Goal: Information Seeking & Learning: Learn about a topic

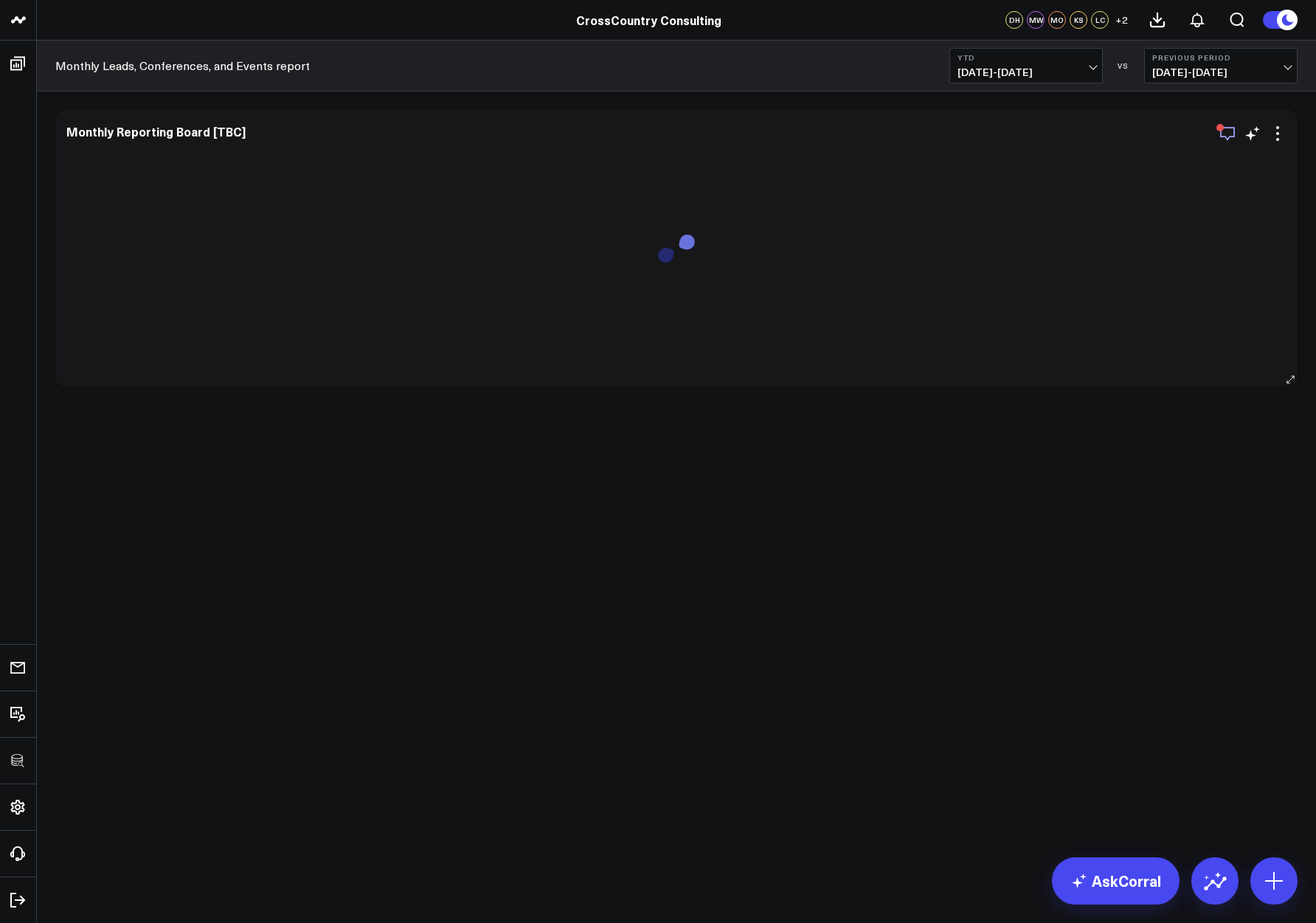
click at [1223, 134] on icon "button" at bounding box center [1227, 133] width 17 height 17
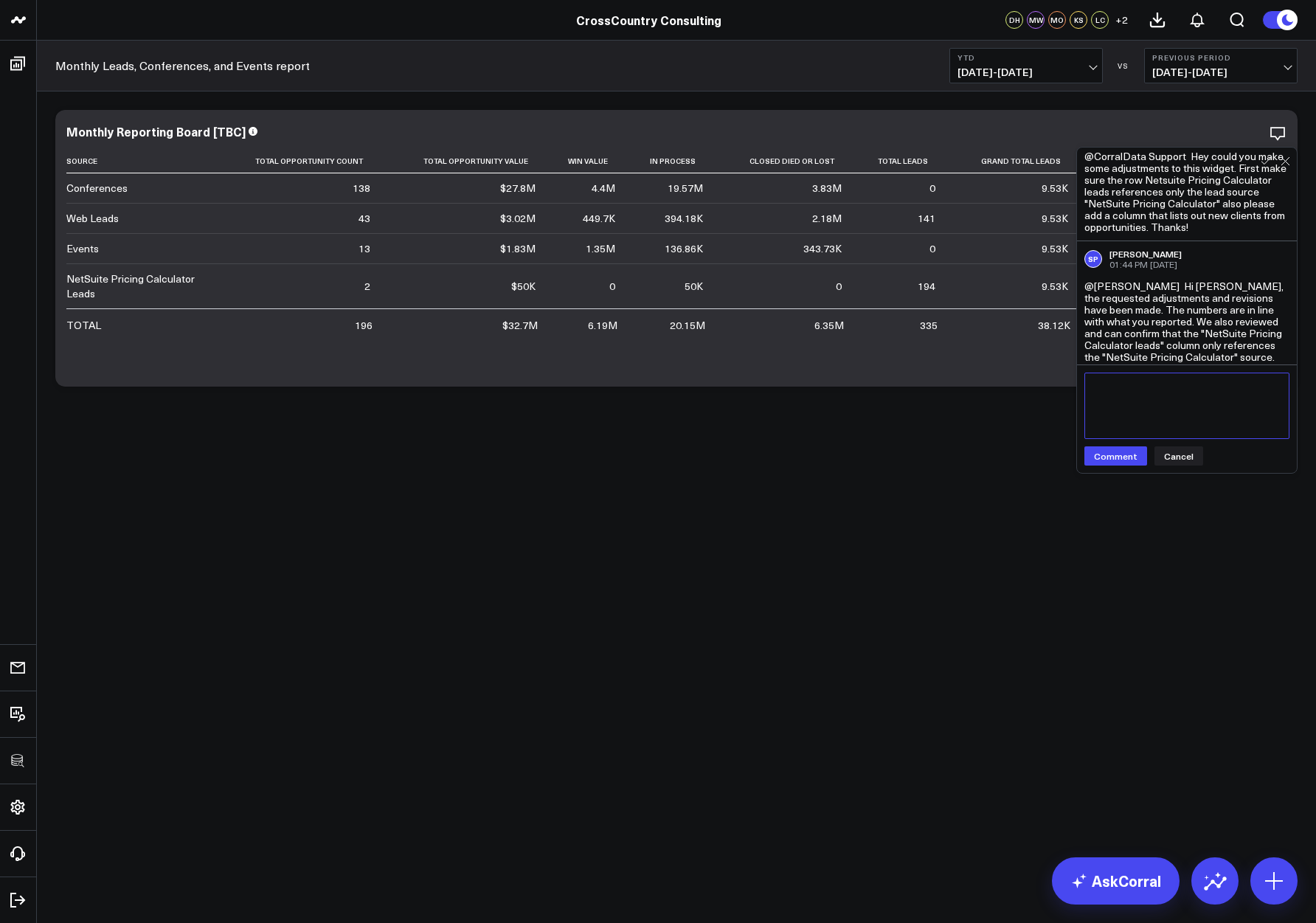
scroll to position [479, 0]
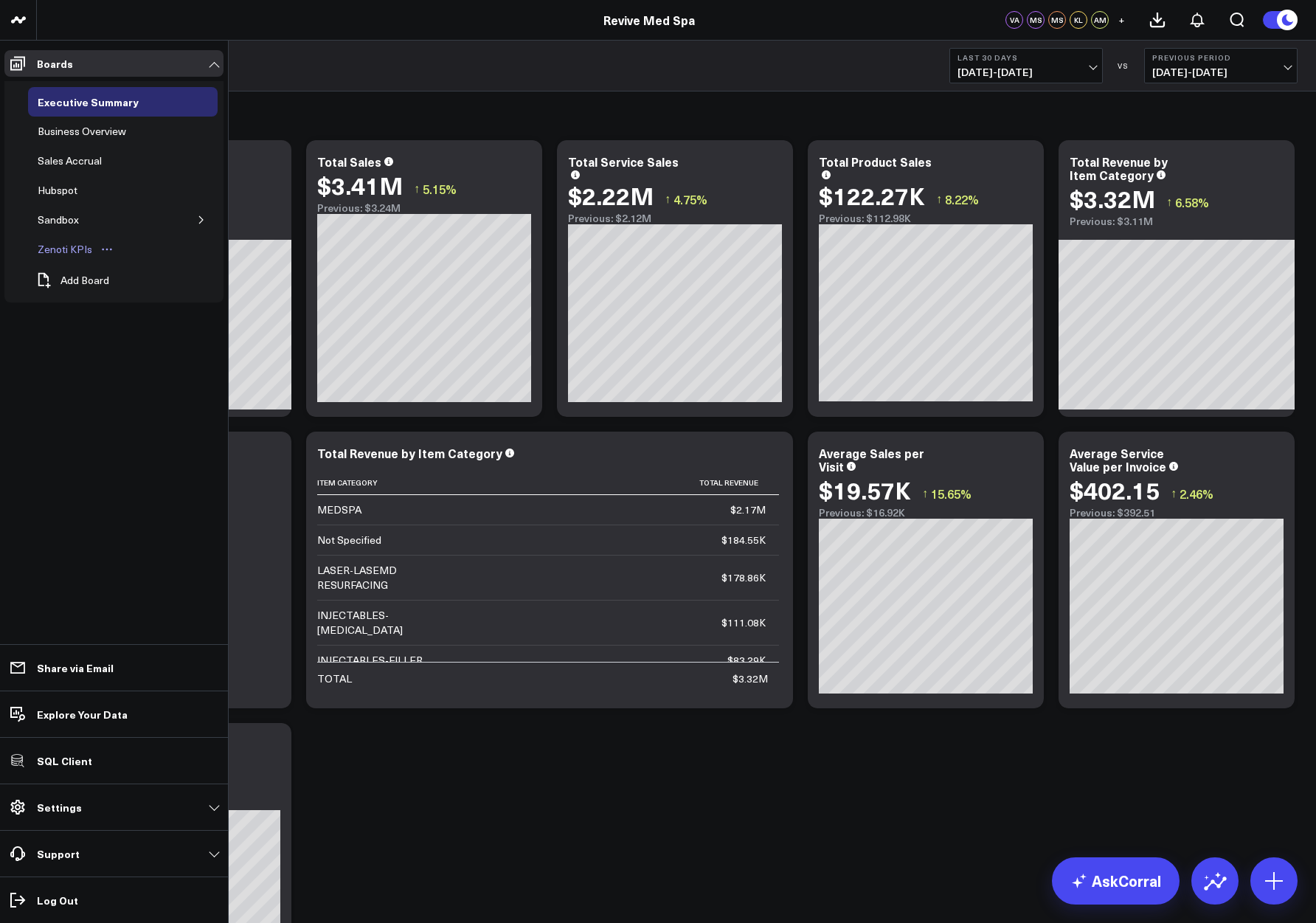
click at [52, 254] on div "Zenoti KPIs" at bounding box center [65, 249] width 62 height 17
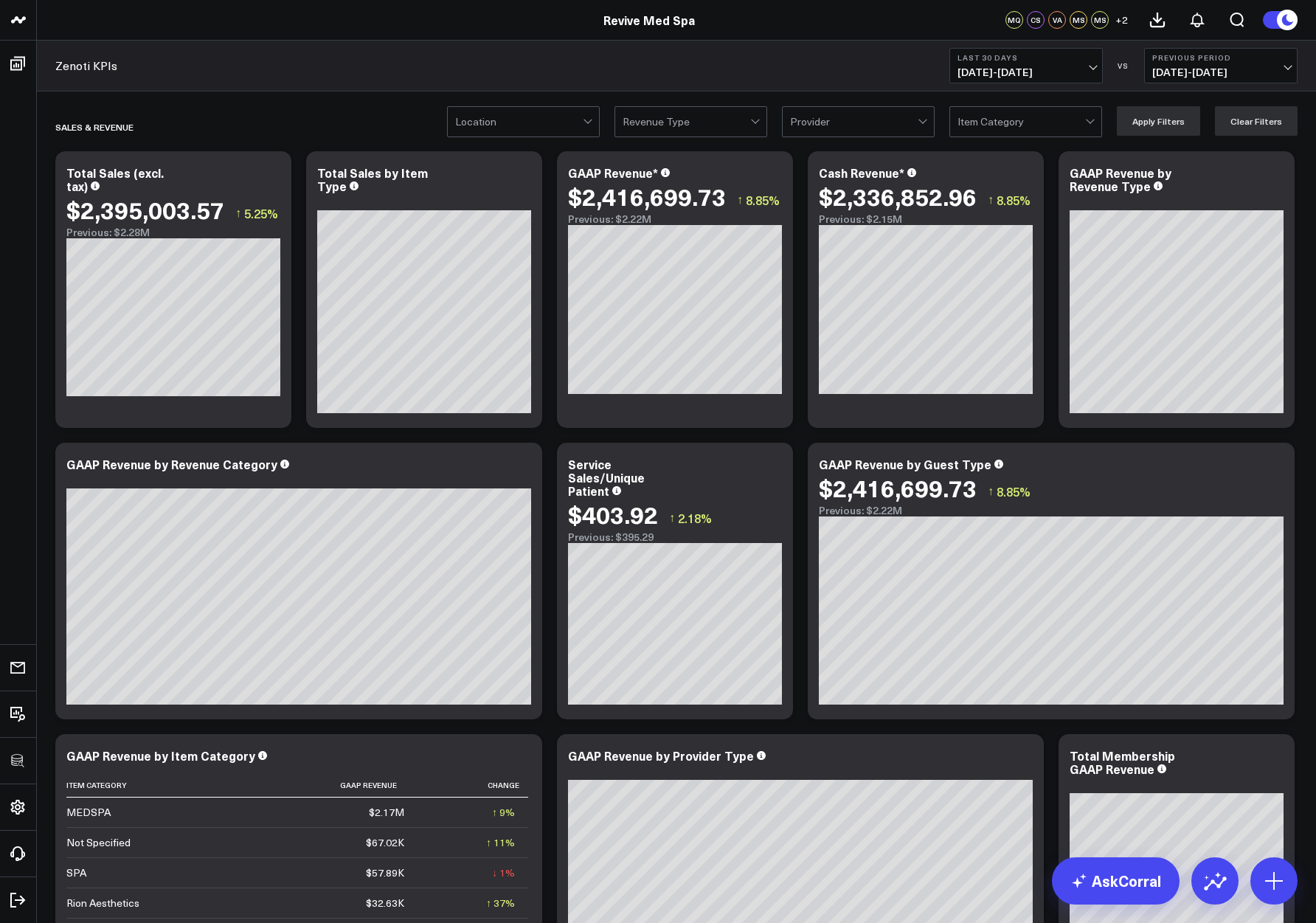
click at [646, 119] on div at bounding box center [687, 122] width 128 height 30
click at [654, 155] on div "Esthi" at bounding box center [691, 153] width 151 height 30
click at [1164, 121] on button "Apply Filters" at bounding box center [1159, 121] width 83 height 30
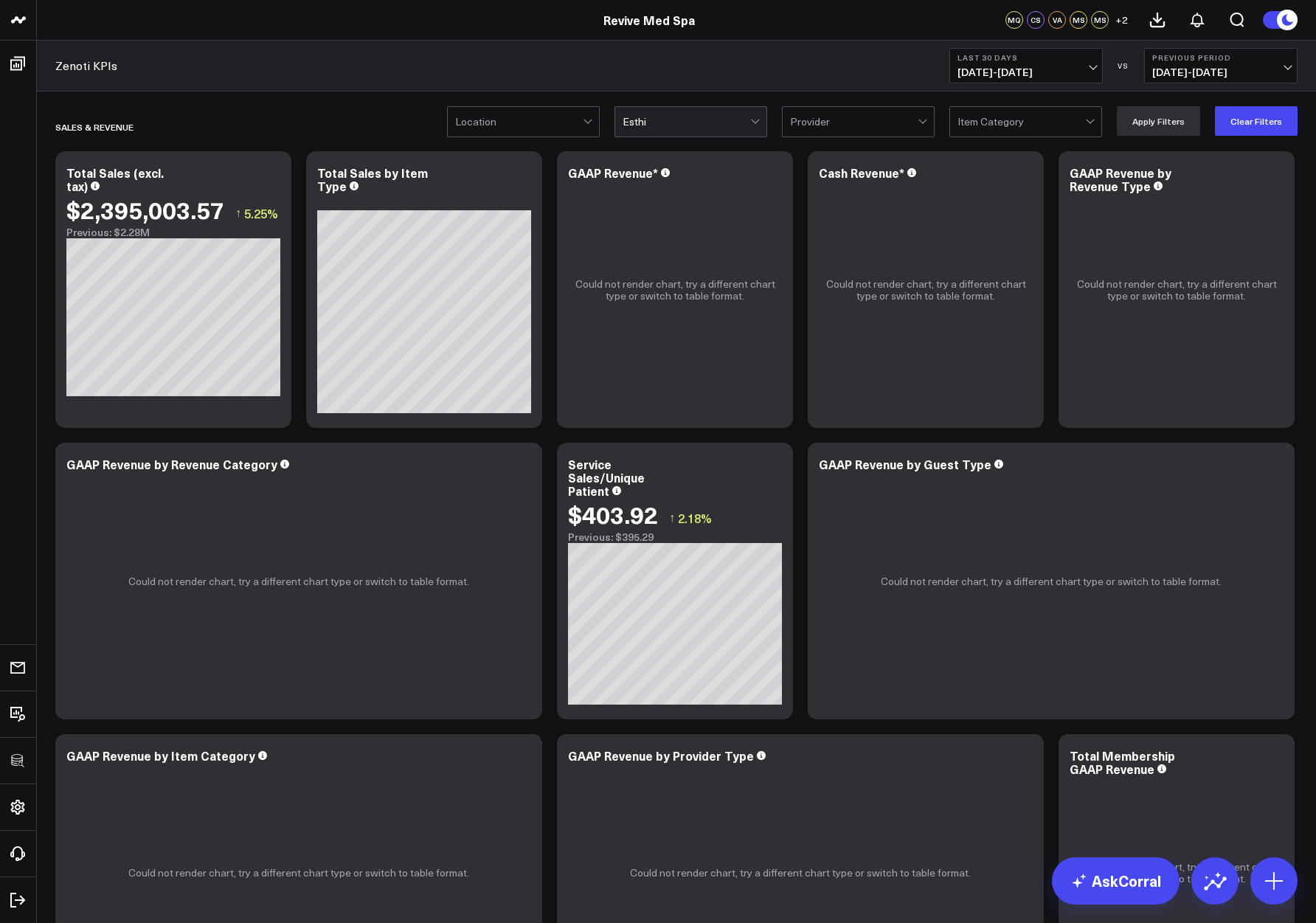
click at [706, 124] on div at bounding box center [687, 122] width 128 height 30
click at [678, 176] on div "MedSpa" at bounding box center [691, 183] width 151 height 30
click at [1132, 127] on button "Apply Filters" at bounding box center [1159, 121] width 83 height 30
click at [687, 120] on div at bounding box center [687, 122] width 128 height 30
click at [1243, 117] on button "Clear Filters" at bounding box center [1256, 121] width 82 height 30
